Goal: Register for event/course

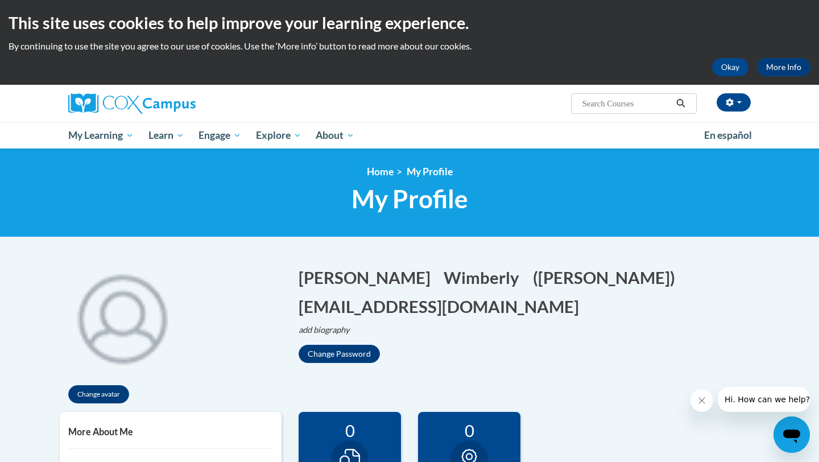
click at [618, 107] on input "Search..." at bounding box center [626, 104] width 91 height 14
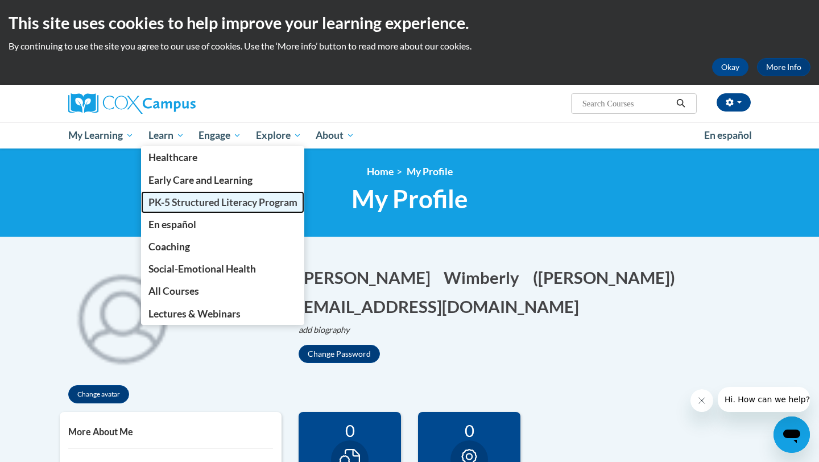
click at [175, 195] on link "PK-5 Structured Literacy Program" at bounding box center [223, 202] width 164 height 22
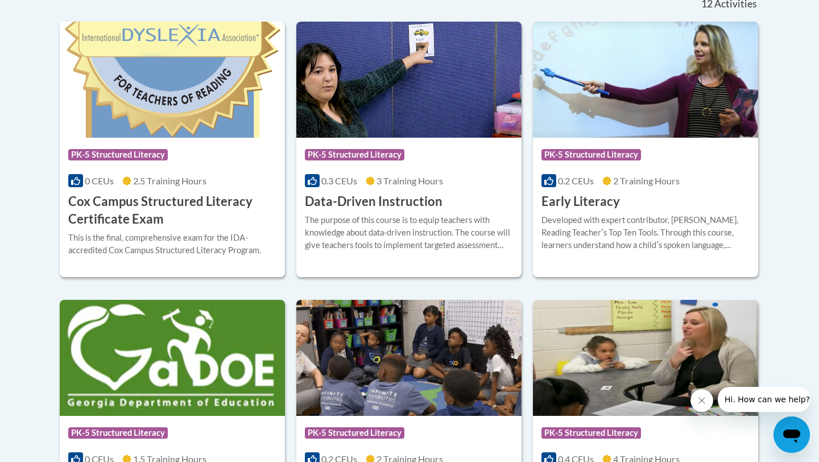
scroll to position [496, 0]
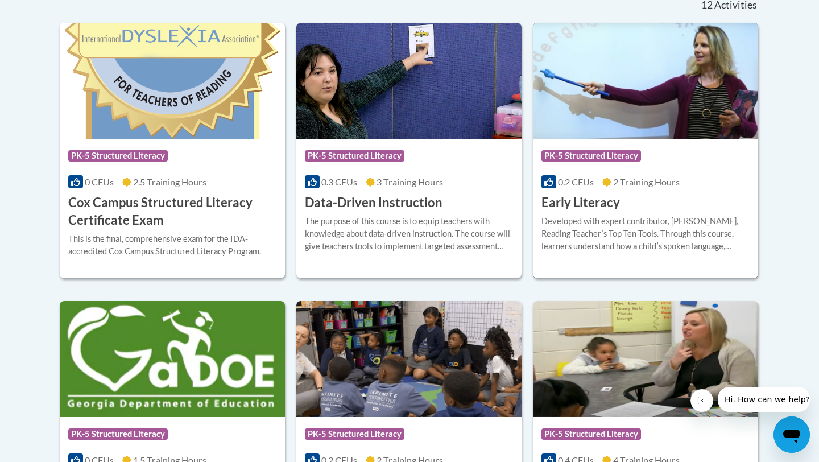
click at [647, 200] on div "Course Category: PK-5 Structured Literacy 0.2 CEUs 2 Training Hours COURSE Earl…" at bounding box center [645, 175] width 225 height 73
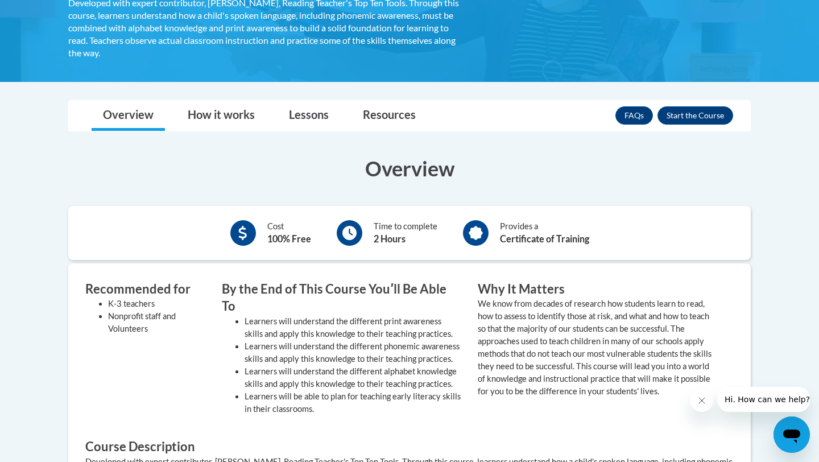
scroll to position [243, 0]
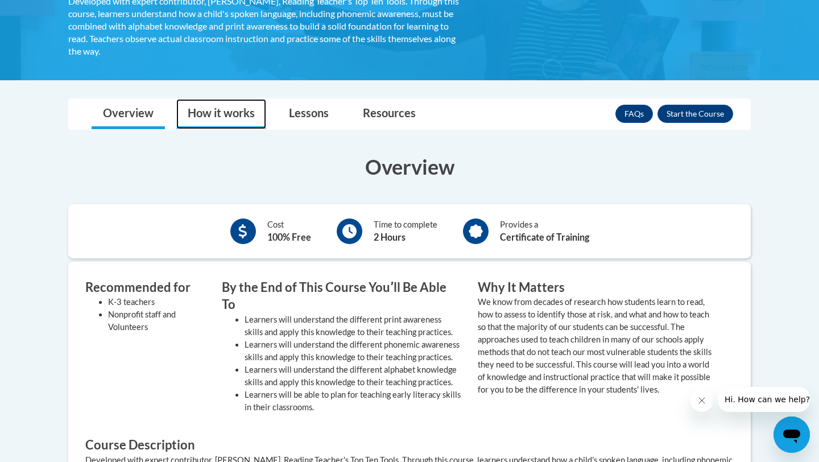
click at [230, 105] on link "How it works" at bounding box center [221, 114] width 90 height 30
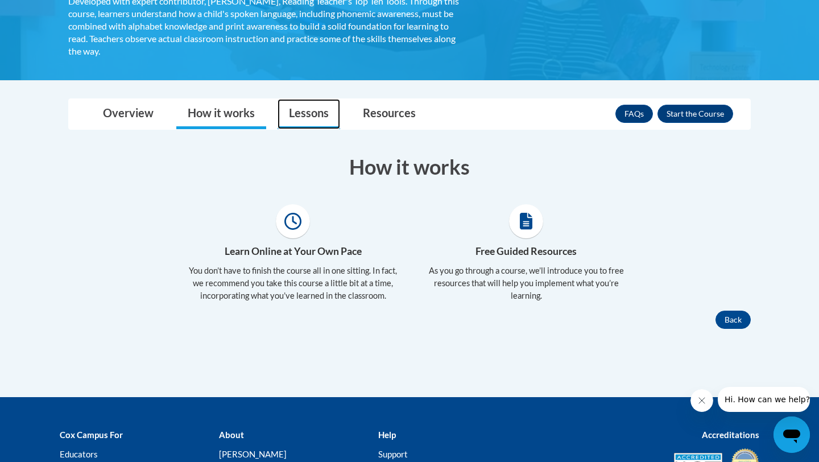
click at [307, 108] on link "Lessons" at bounding box center [309, 114] width 63 height 30
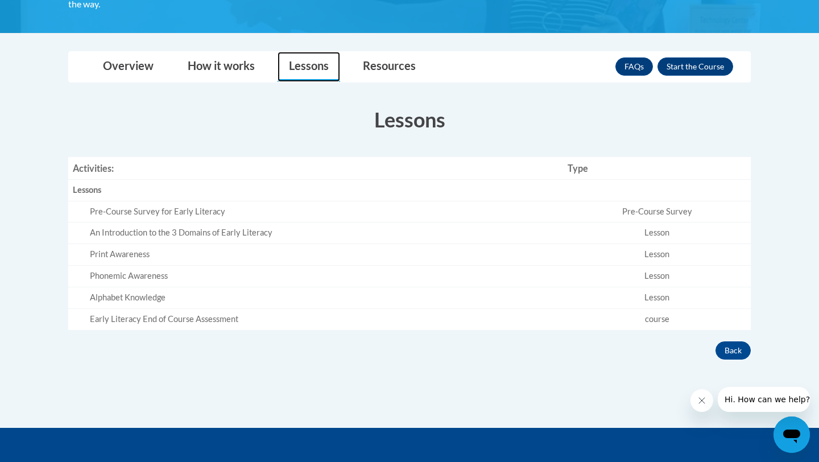
scroll to position [306, 0]
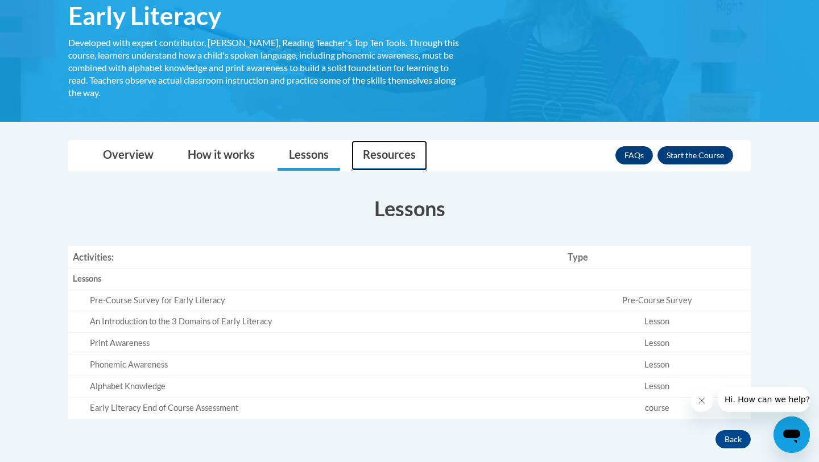
click at [390, 155] on link "Resources" at bounding box center [390, 156] width 76 height 30
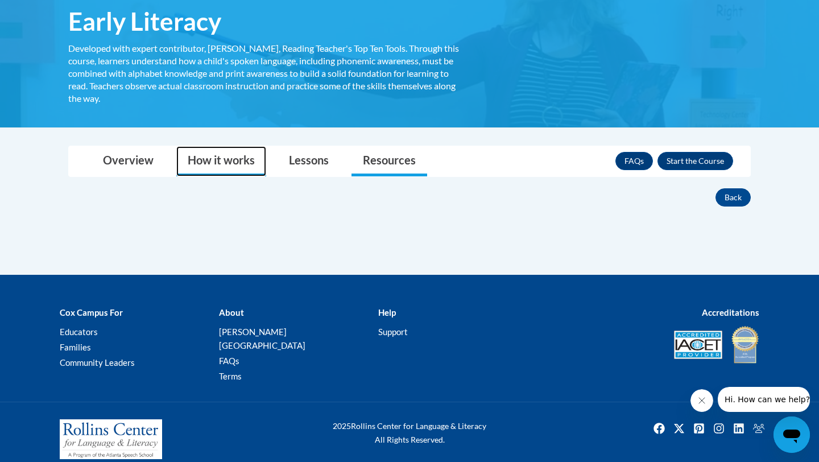
click at [219, 163] on link "How it works" at bounding box center [221, 161] width 90 height 30
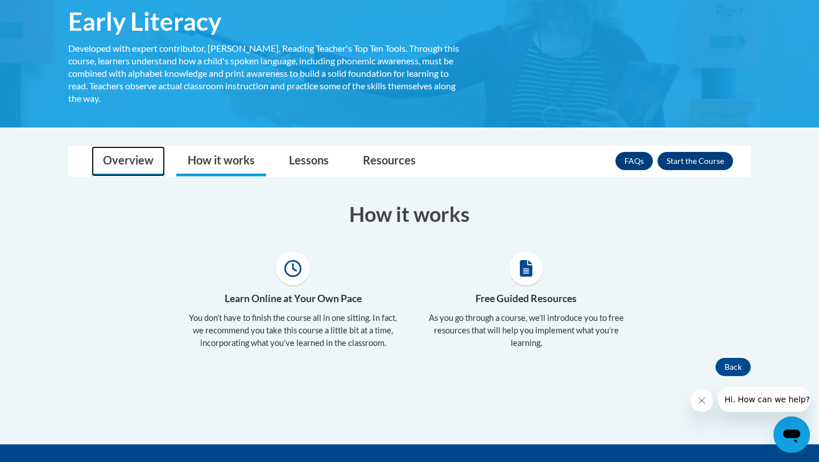
click at [135, 162] on link "Overview" at bounding box center [128, 161] width 73 height 30
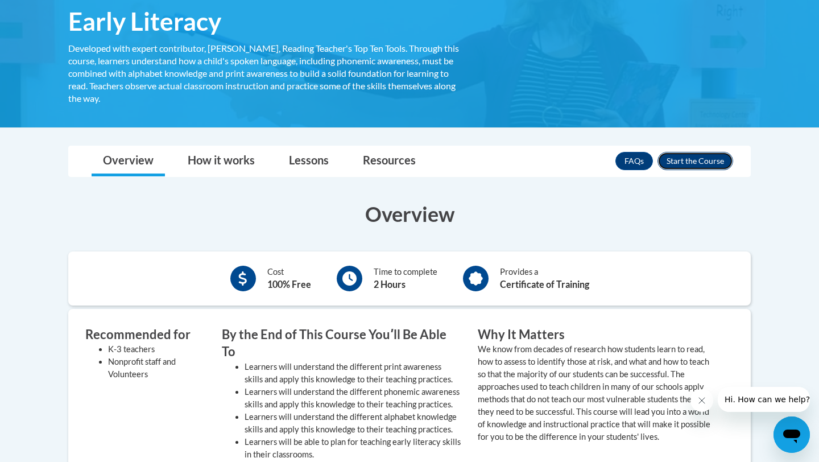
click at [710, 162] on button "Enroll" at bounding box center [696, 161] width 76 height 18
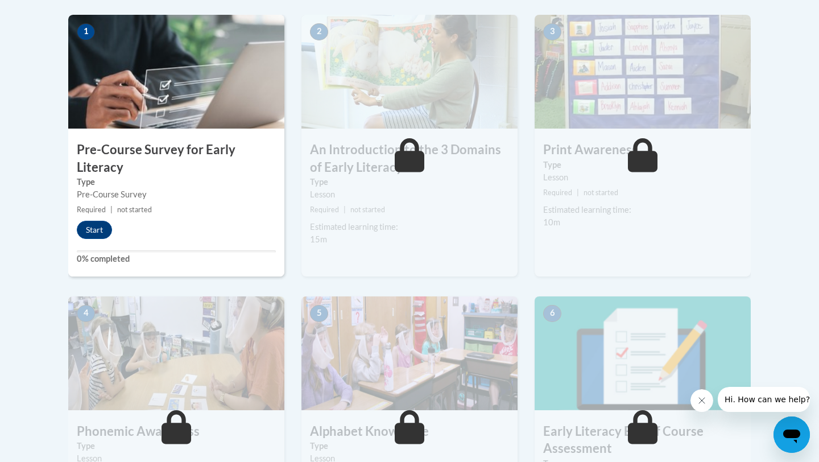
scroll to position [353, 0]
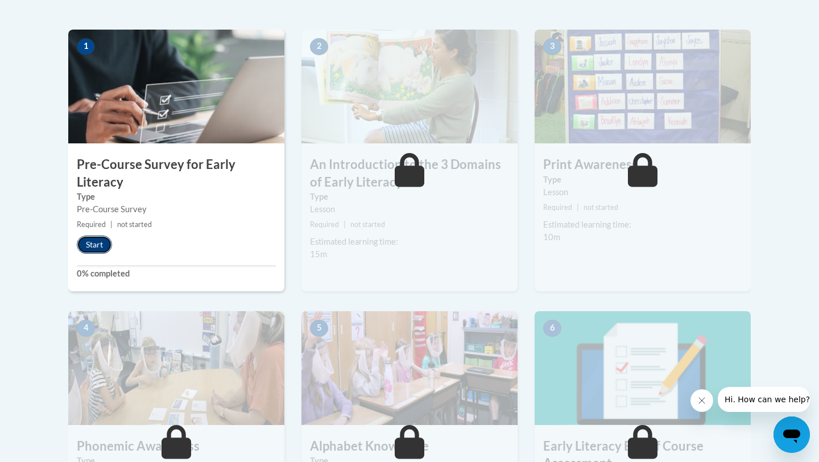
click at [103, 245] on button "Start" at bounding box center [94, 245] width 35 height 18
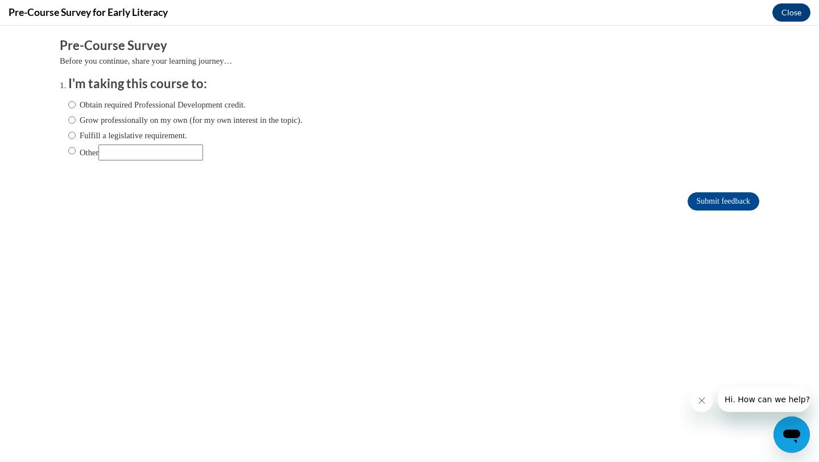
scroll to position [0, 0]
click at [189, 109] on label "Obtain required Professional Development credit." at bounding box center [156, 104] width 177 height 13
click at [76, 109] on input "Obtain required Professional Development credit." at bounding box center [71, 104] width 7 height 13
radio input "true"
click at [720, 198] on input "Submit feedback" at bounding box center [724, 201] width 72 height 18
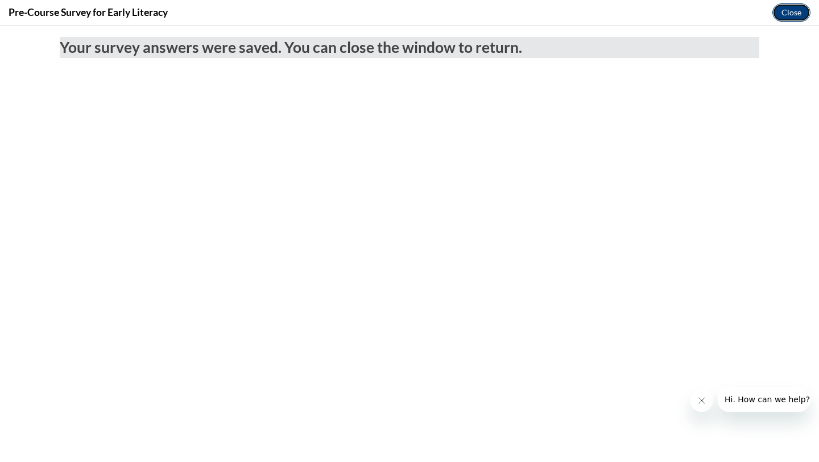
click at [781, 13] on button "Close" at bounding box center [792, 12] width 38 height 18
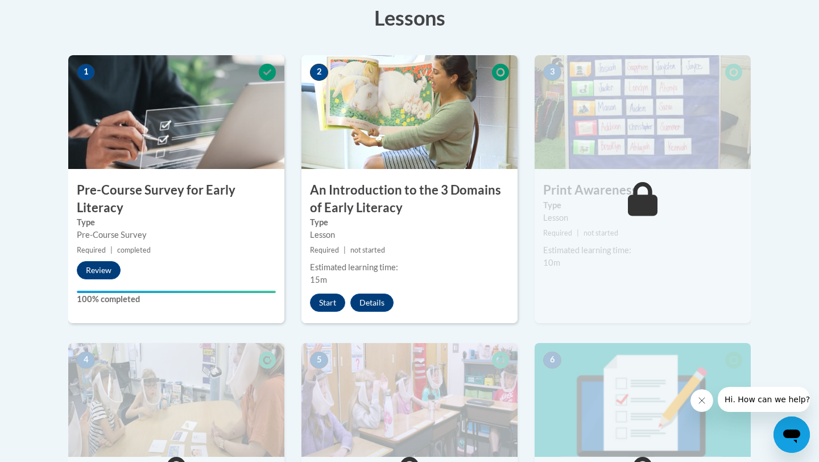
scroll to position [288, 0]
